Goal: Information Seeking & Learning: Learn about a topic

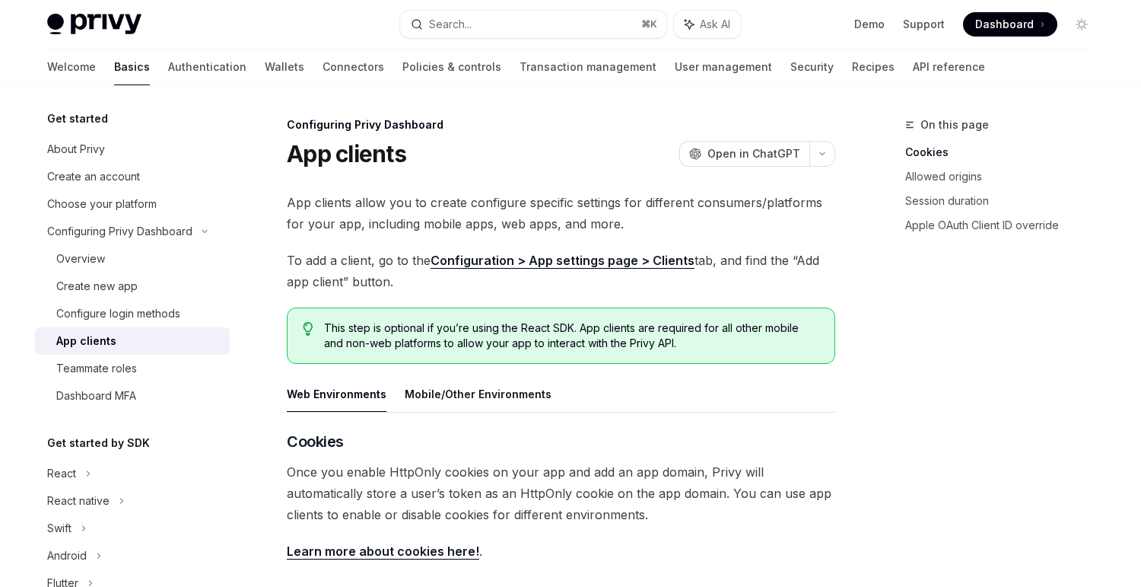
click at [97, 11] on div "Privy Docs home page Search... ⌘ K Ask AI Demo Support Dashboard Dashboard Sear…" at bounding box center [570, 24] width 1047 height 49
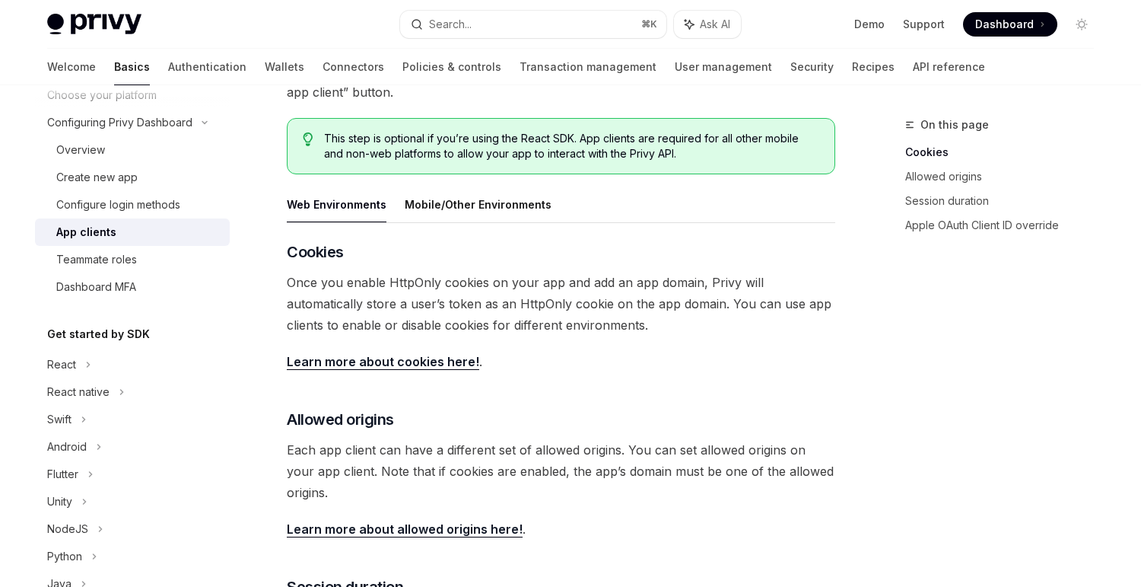
scroll to position [128, 0]
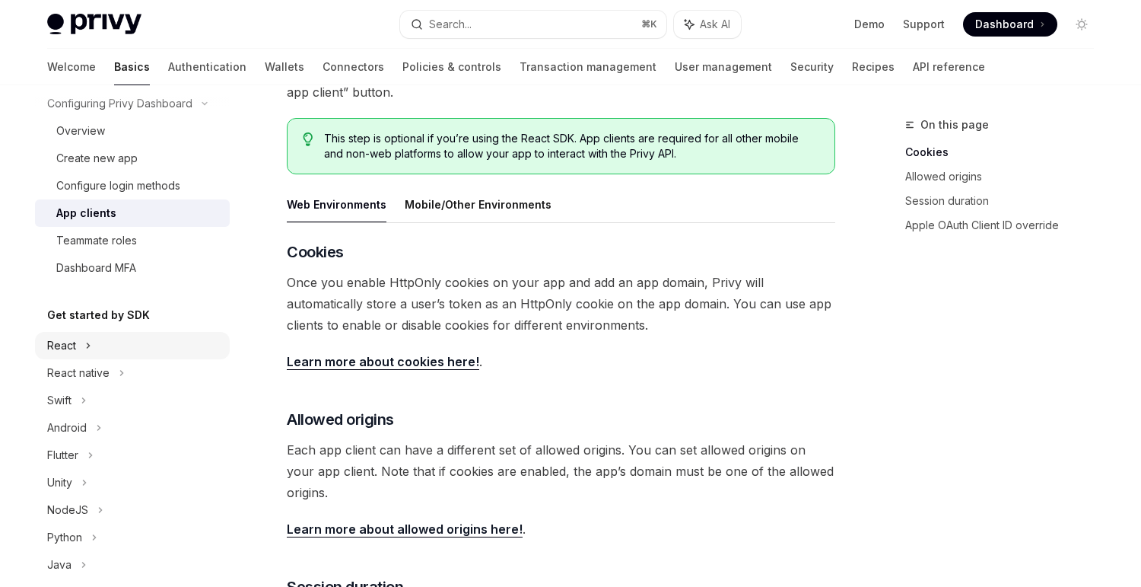
click at [91, 333] on div "React" at bounding box center [132, 345] width 195 height 27
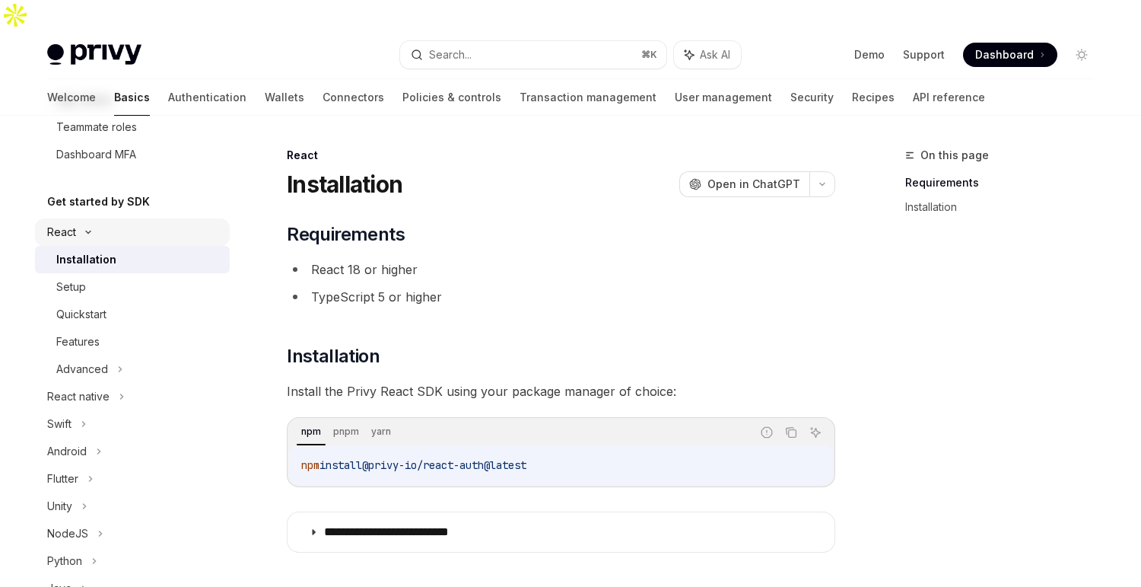
scroll to position [243, 0]
click at [117, 361] on icon at bounding box center [120, 367] width 6 height 18
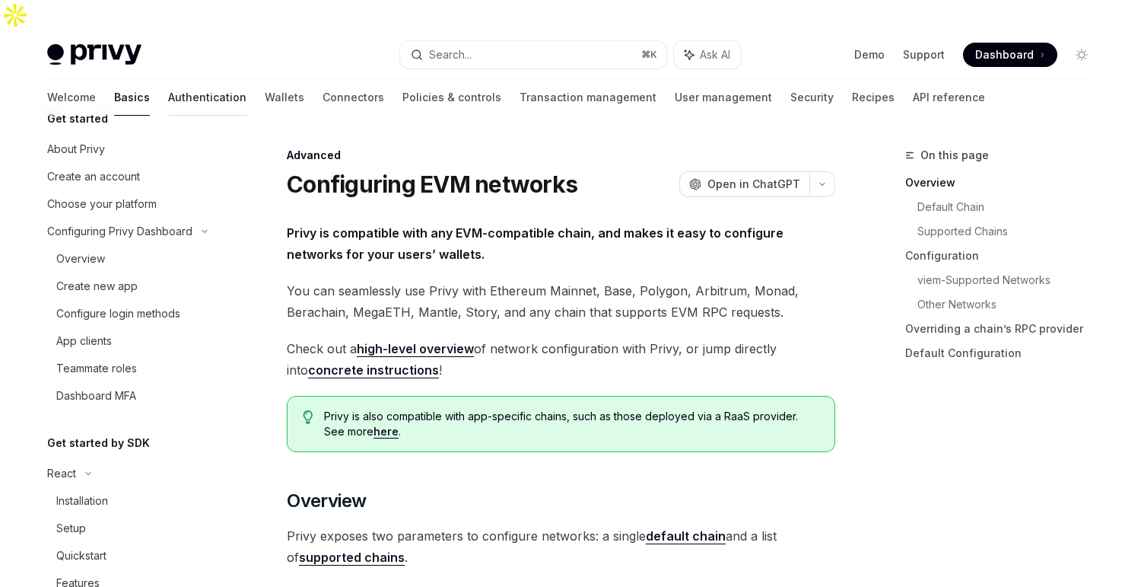
click at [168, 79] on link "Authentication" at bounding box center [207, 97] width 78 height 37
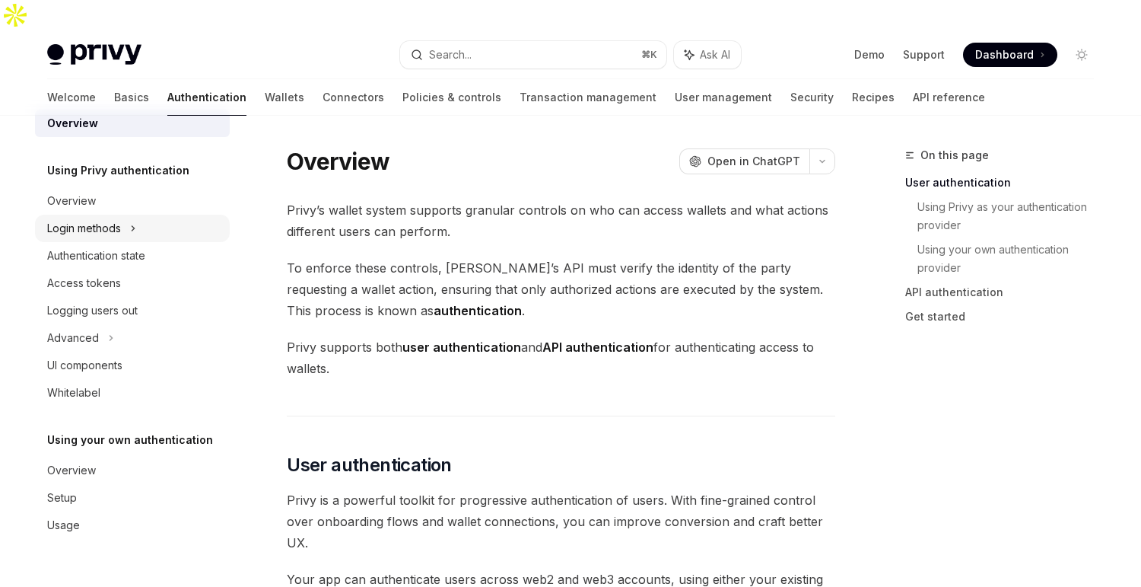
click at [126, 226] on div "Login methods" at bounding box center [132, 228] width 195 height 27
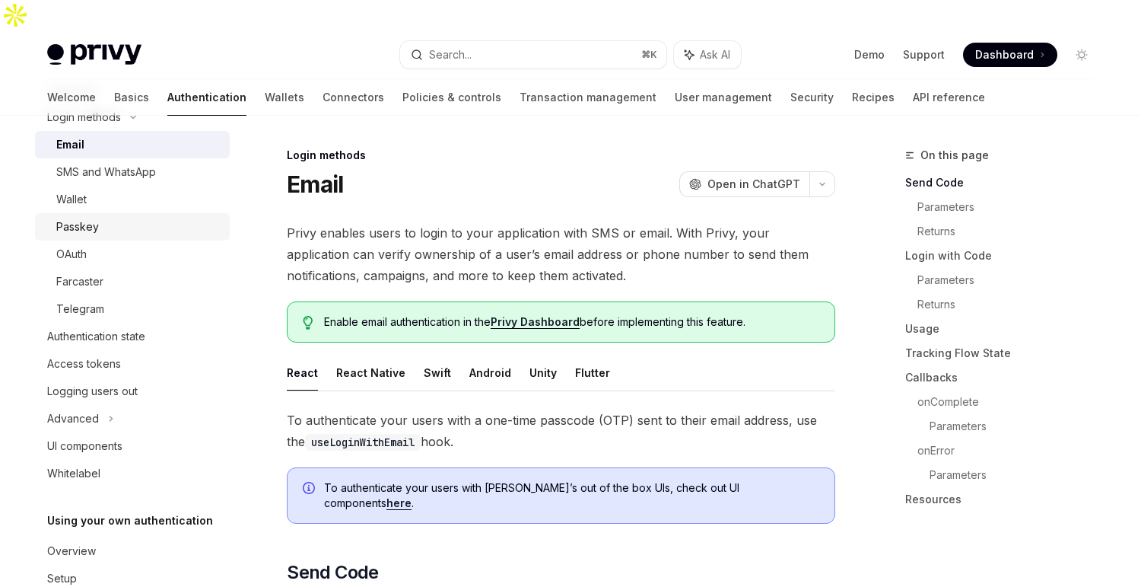
scroll to position [117, 0]
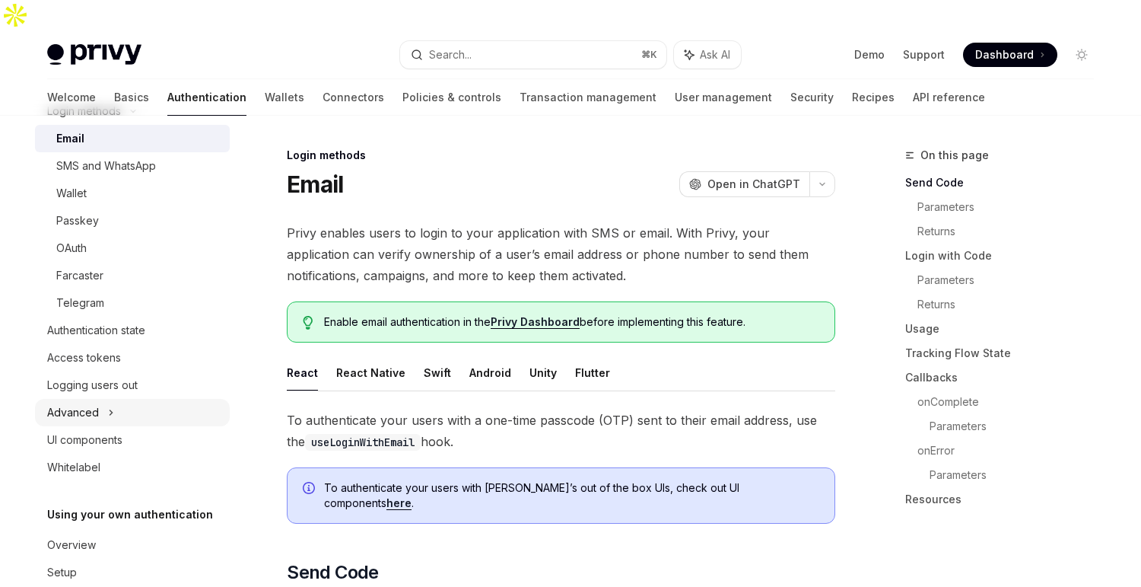
click at [122, 414] on div "Advanced" at bounding box center [132, 412] width 195 height 27
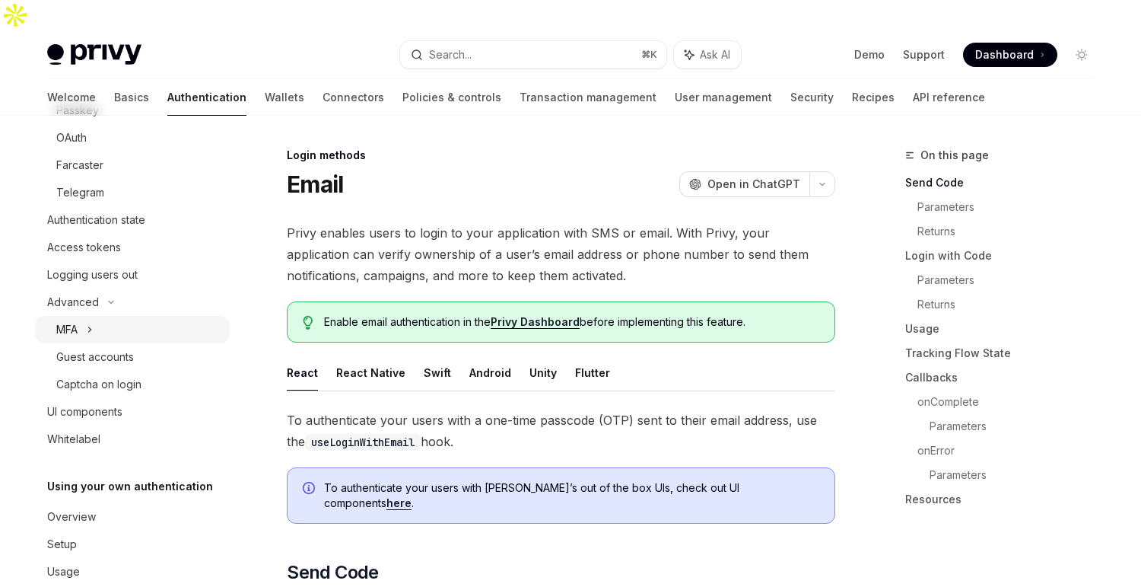
click at [141, 326] on div "MFA" at bounding box center [132, 329] width 195 height 27
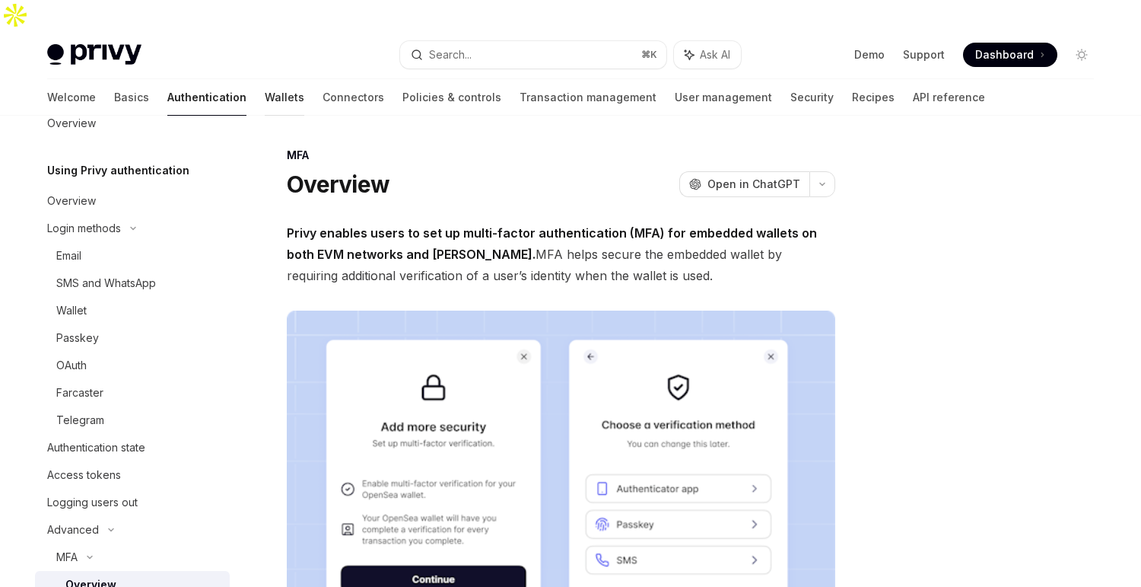
click at [265, 79] on link "Wallets" at bounding box center [285, 97] width 40 height 37
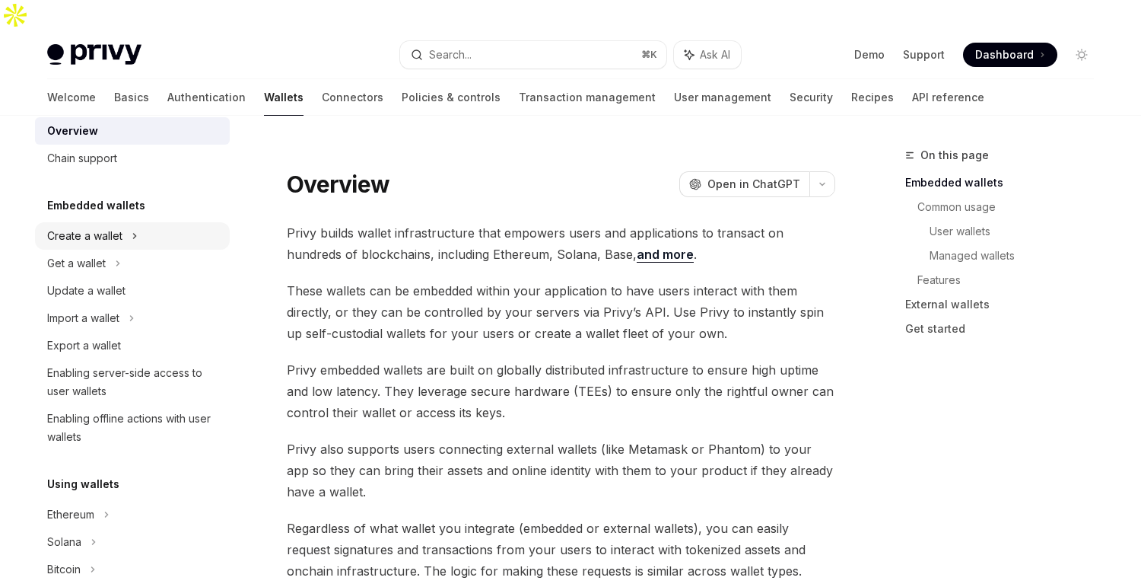
click at [97, 231] on div "Create a wallet" at bounding box center [84, 236] width 75 height 18
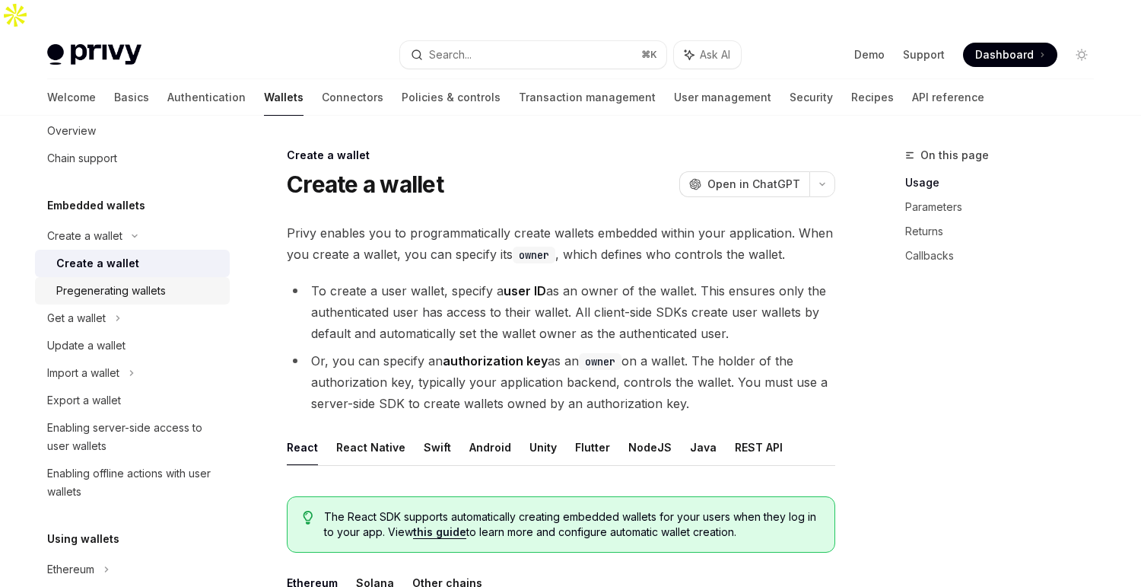
click at [120, 283] on div "Pregenerating wallets" at bounding box center [111, 290] width 110 height 18
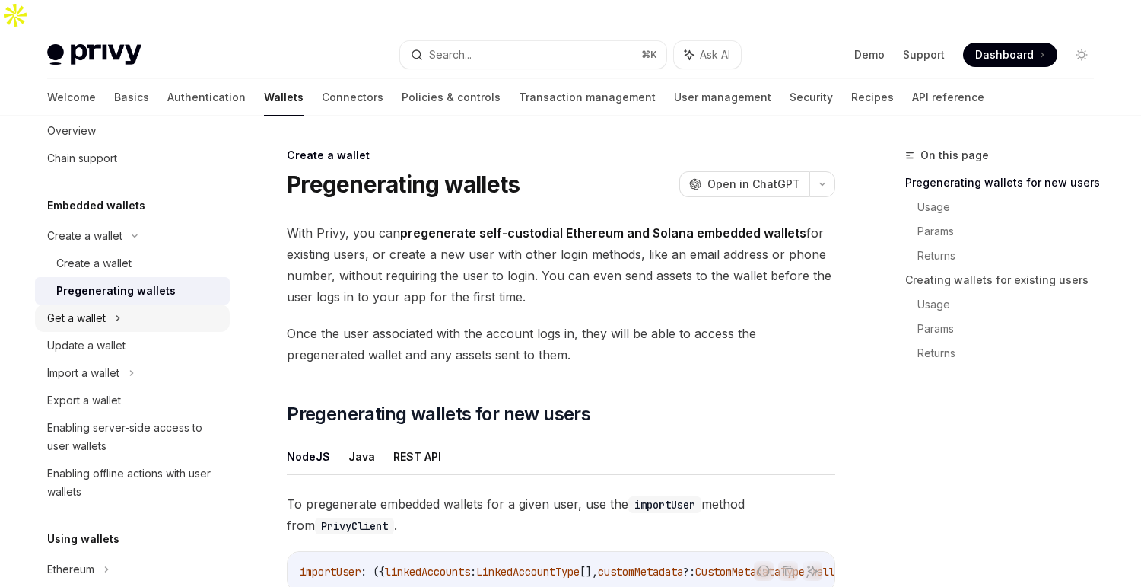
click at [103, 313] on div "Get a wallet" at bounding box center [76, 318] width 59 height 18
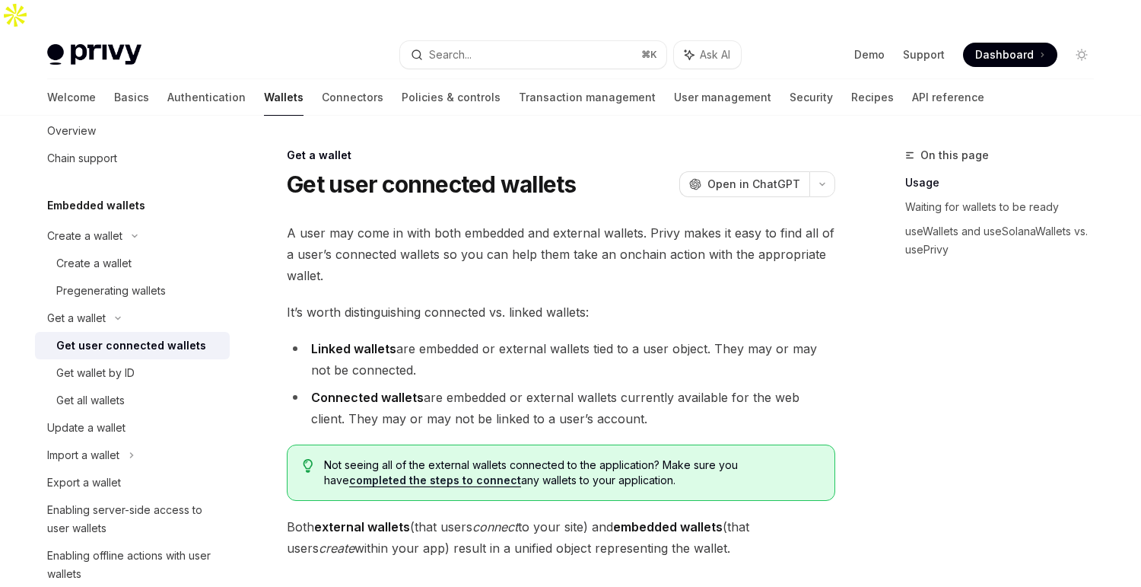
click at [259, 44] on div "Privy Docs home page Search... ⌘ K Ask AI Demo Support Dashboard Dashboard Sear…" at bounding box center [570, 54] width 1047 height 49
click at [322, 79] on link "Connectors" at bounding box center [353, 97] width 62 height 37
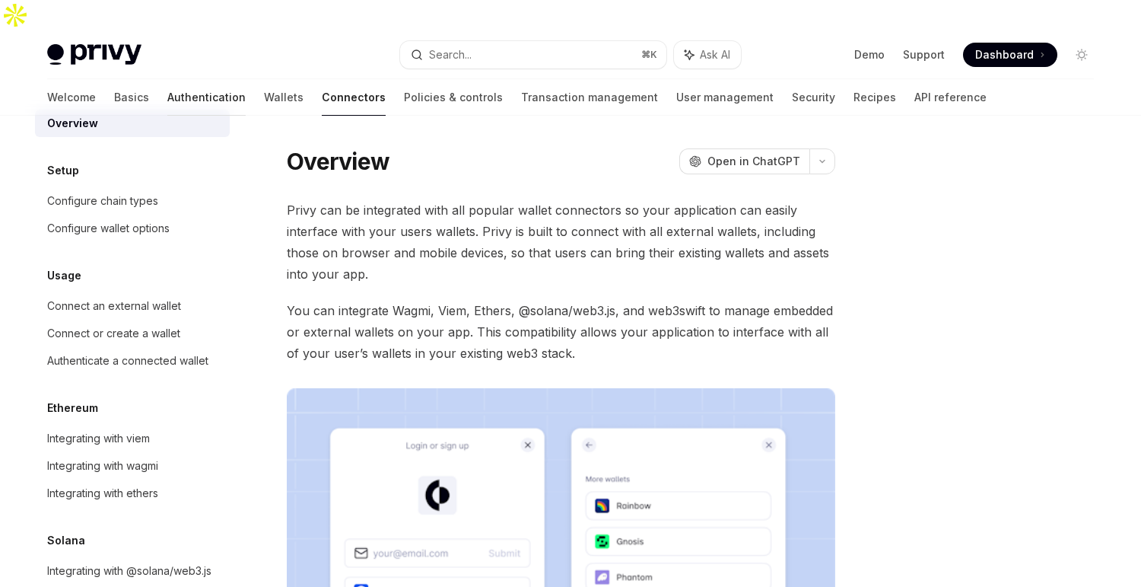
click at [167, 79] on link "Authentication" at bounding box center [206, 97] width 78 height 37
type textarea "*"
